Goal: Task Accomplishment & Management: Manage account settings

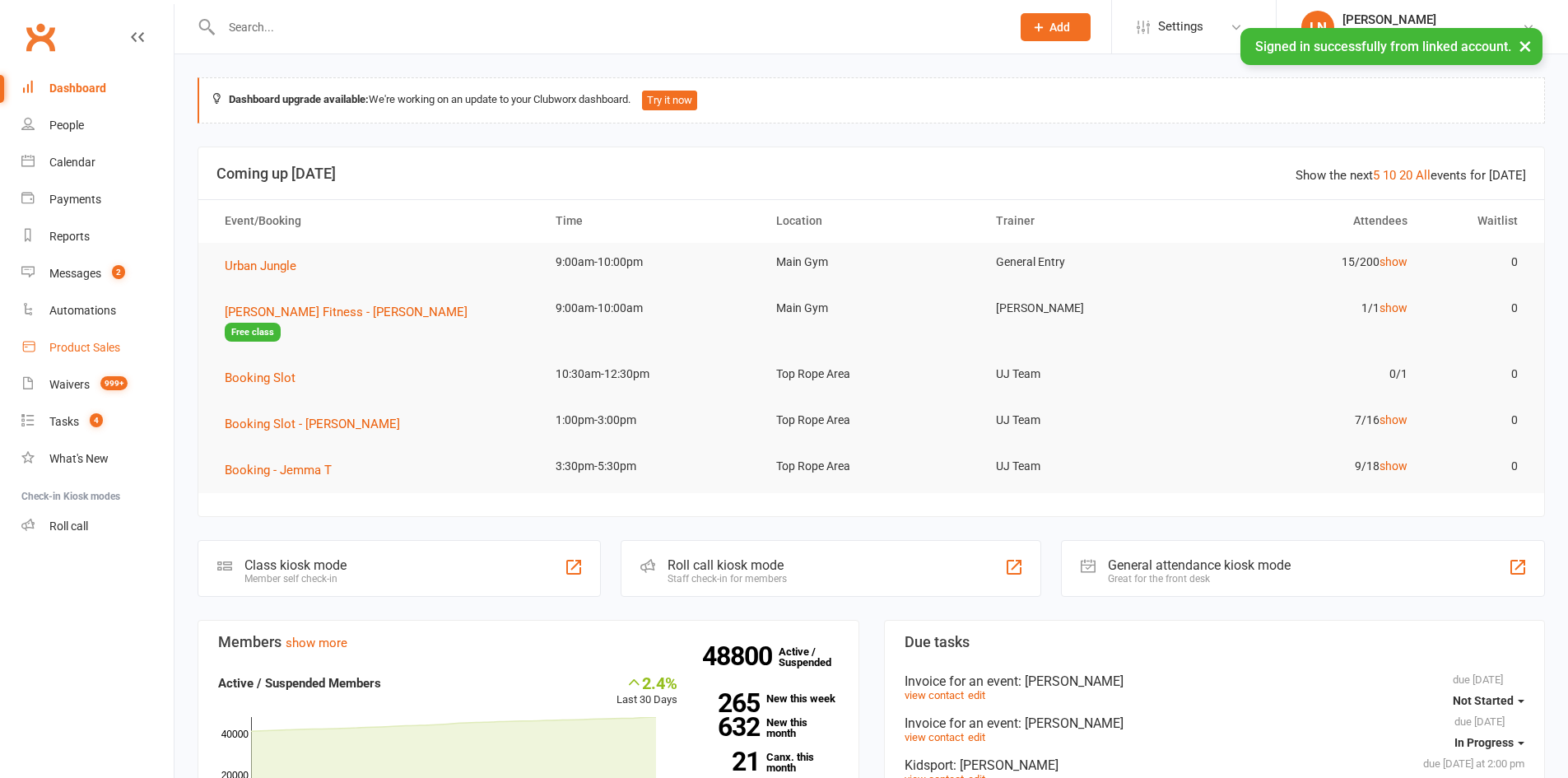
click at [94, 351] on div "Product Sales" at bounding box center [84, 348] width 71 height 14
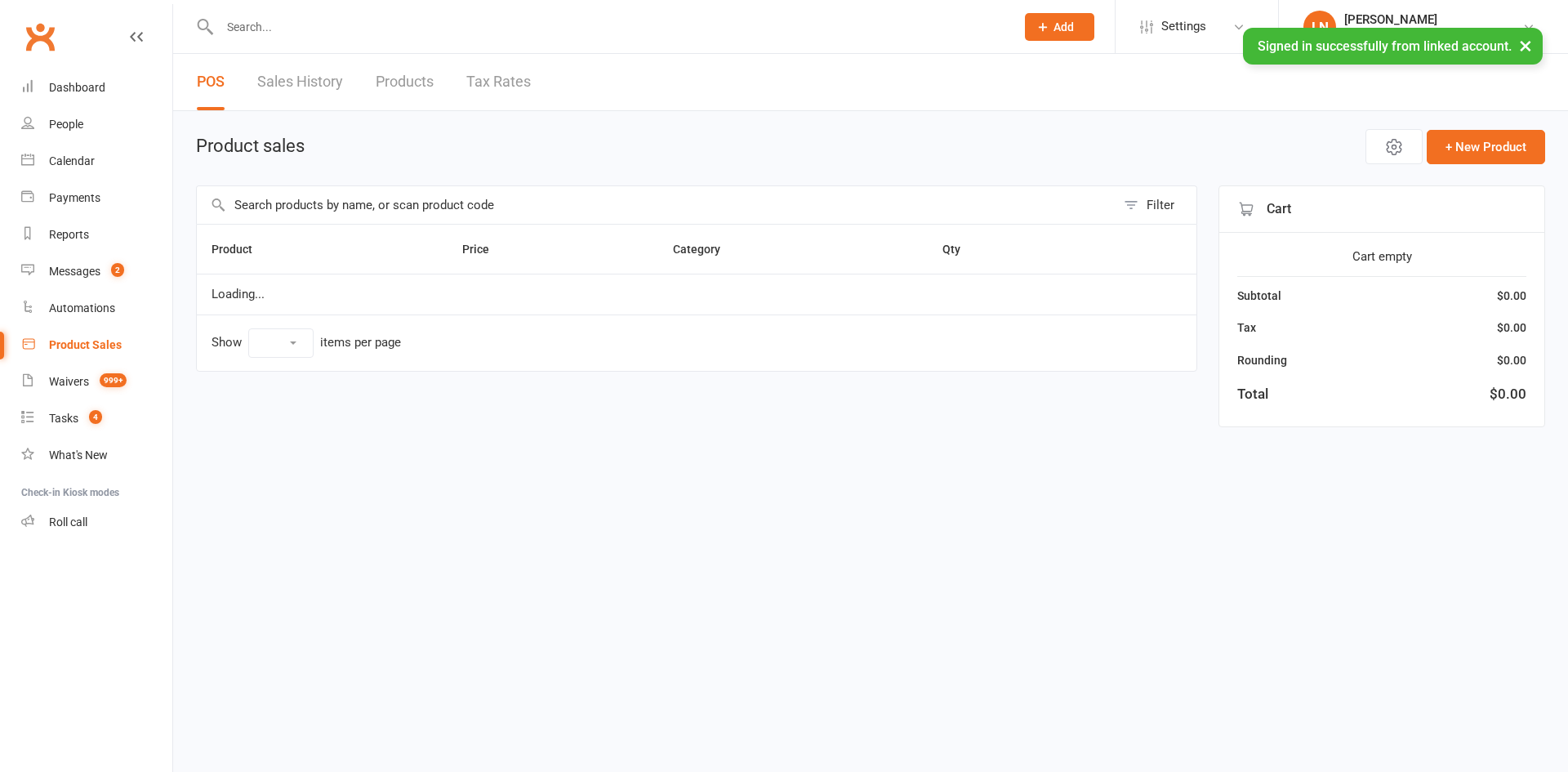
select select "10"
click at [319, 95] on link "Sales History" at bounding box center [300, 82] width 86 height 56
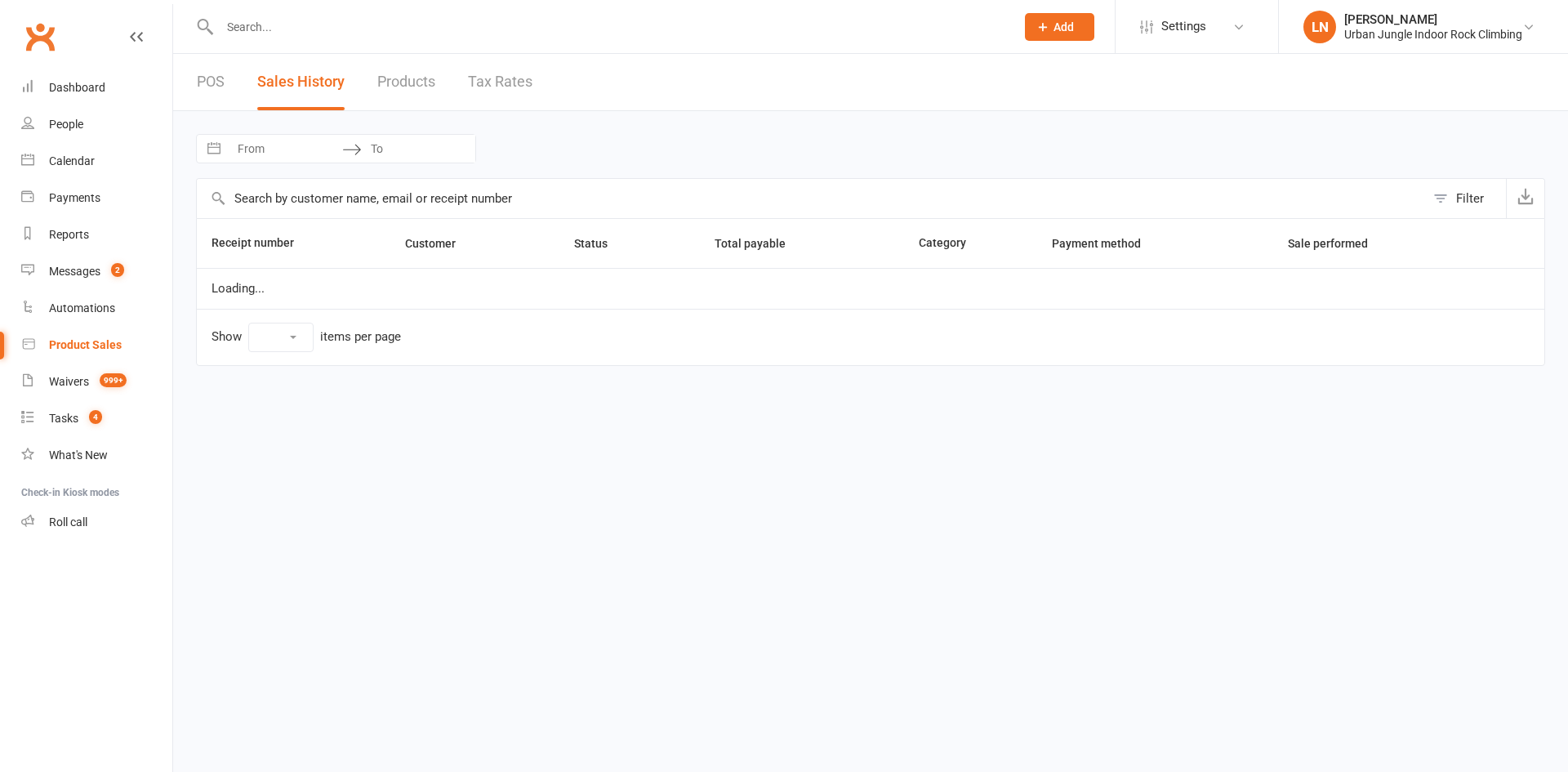
select select "25"
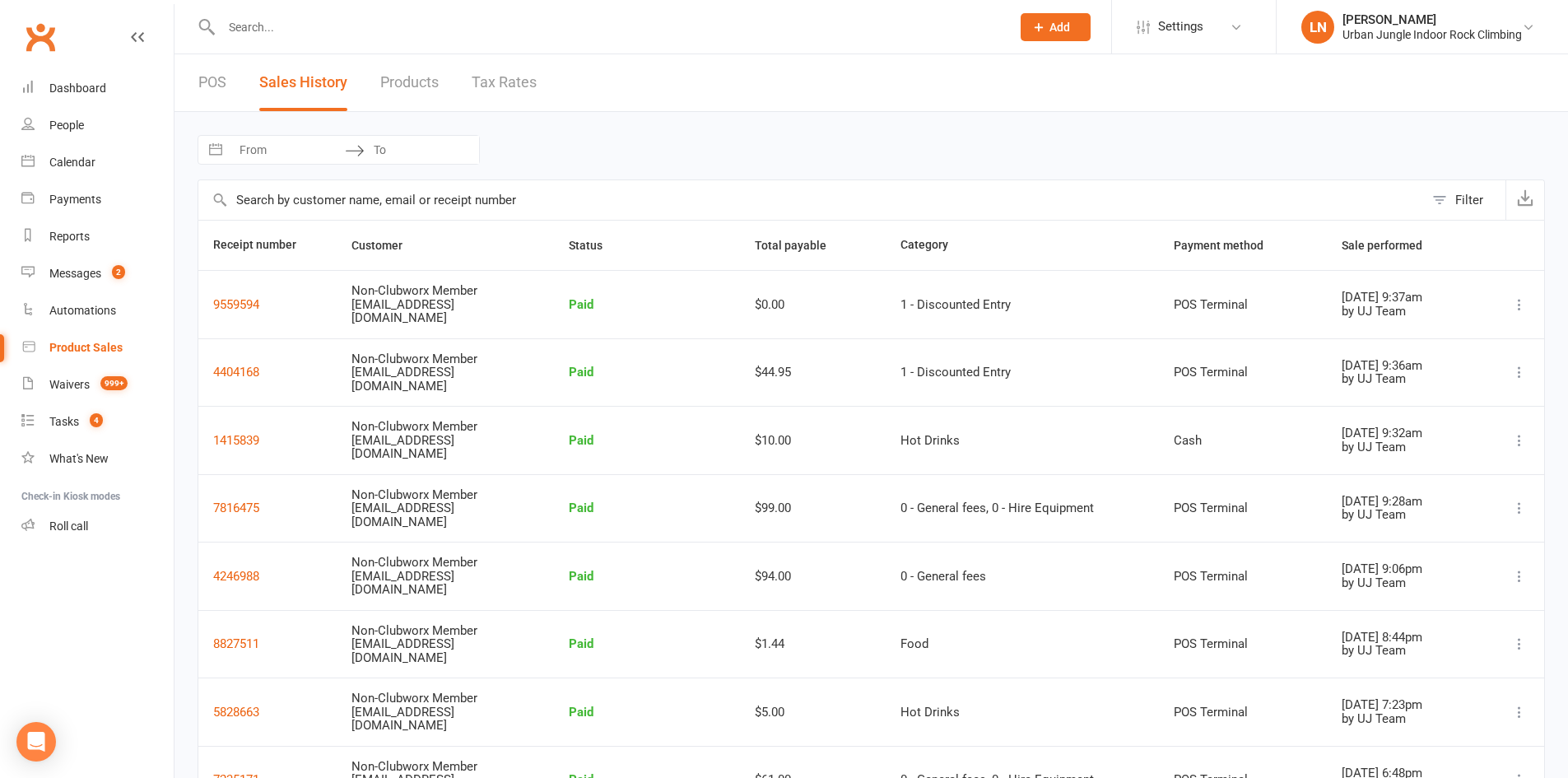
click at [1520, 372] on icon at bounding box center [1518, 372] width 17 height 17
click at [1436, 468] on link "Remove sale" at bounding box center [1426, 471] width 178 height 33
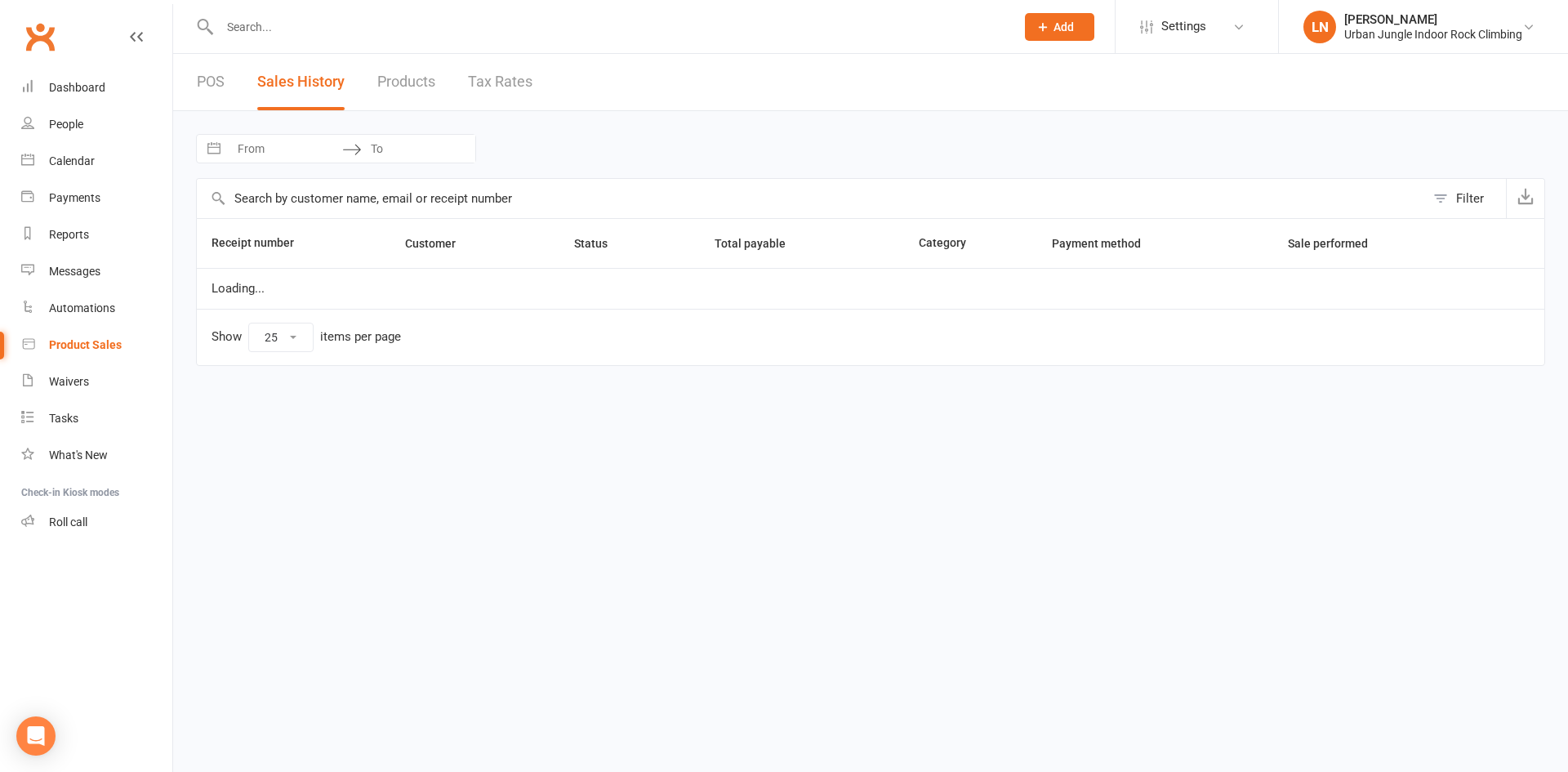
select select "25"
